Goal: Navigation & Orientation: Find specific page/section

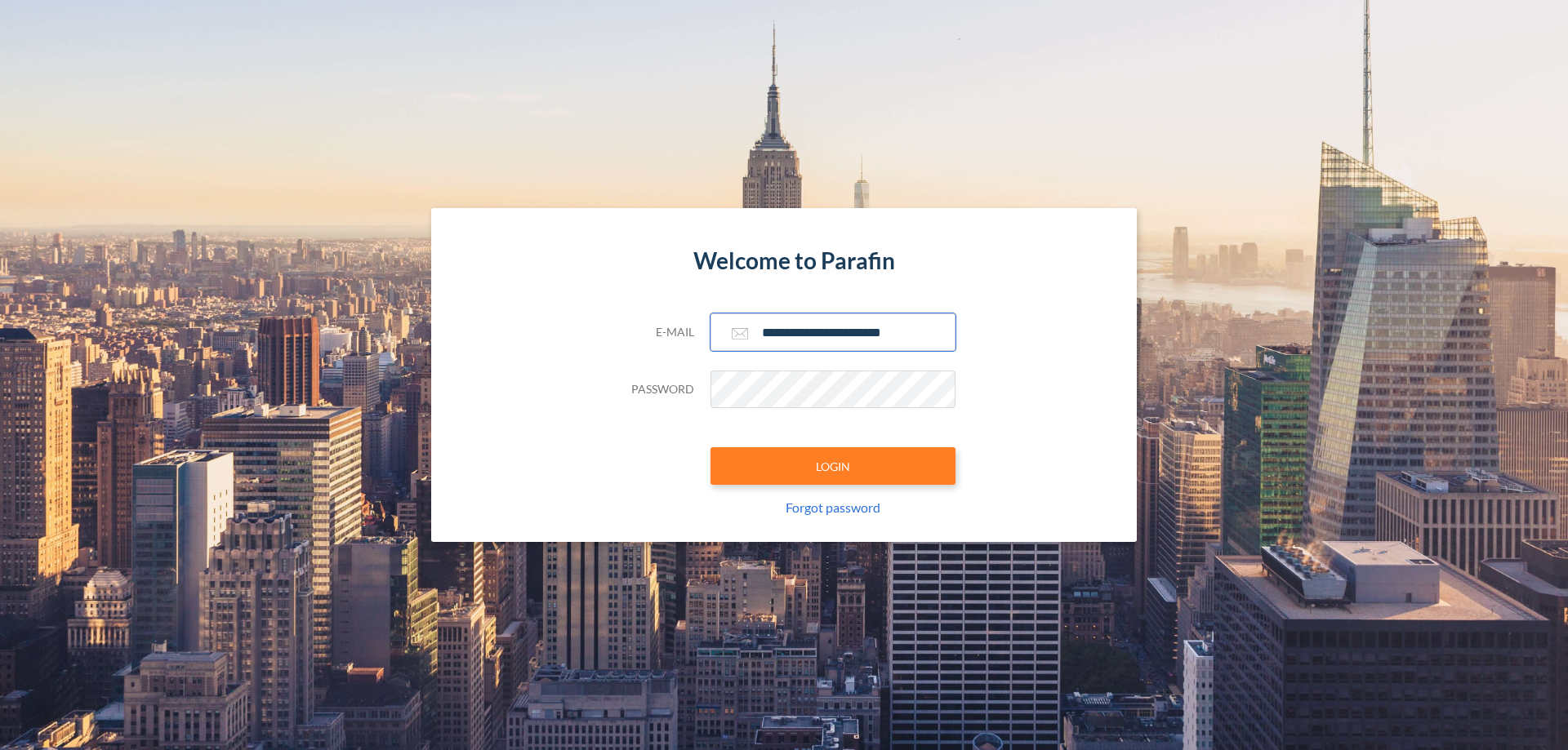
type input "**********"
click at [833, 466] on button "LOGIN" at bounding box center [833, 466] width 245 height 38
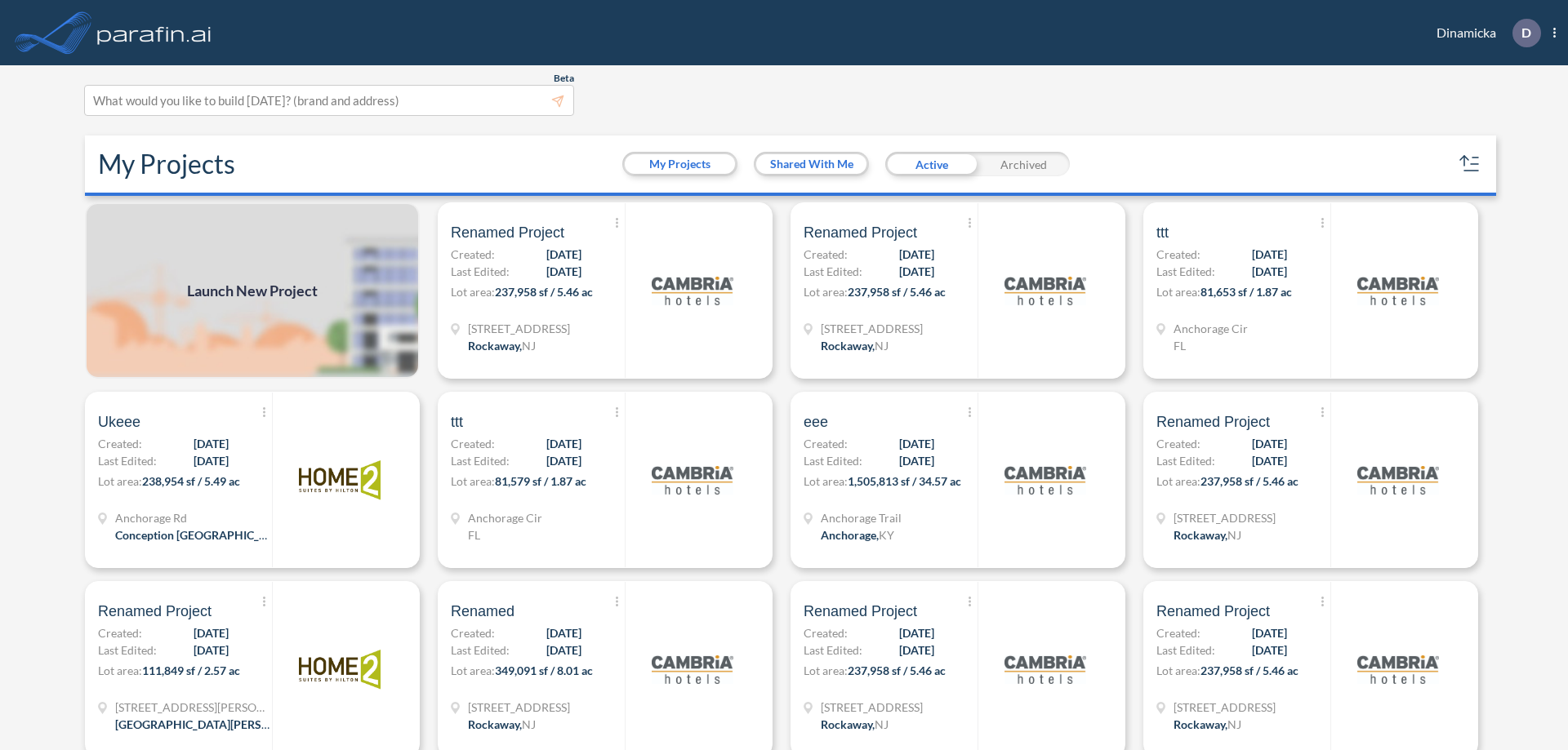
scroll to position [4, 0]
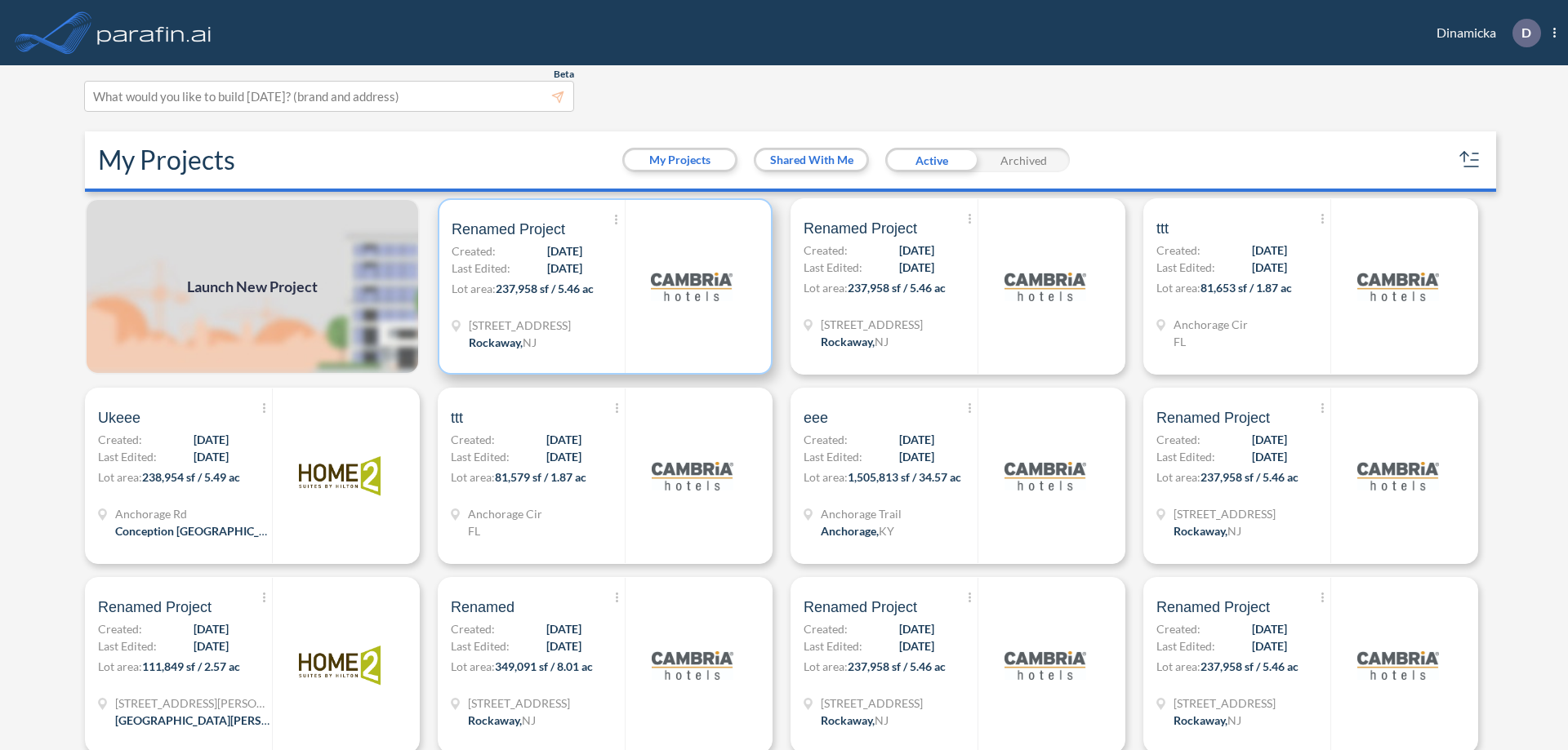
click at [602, 287] on p "Lot area: 237,958 sf / 5.46 ac" at bounding box center [538, 291] width 174 height 23
